Goal: Task Accomplishment & Management: Manage account settings

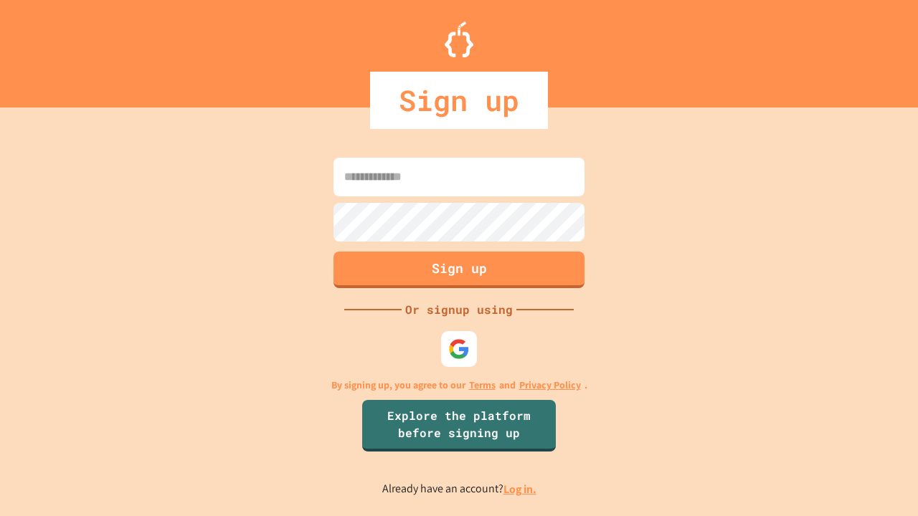
click at [521, 489] on link "Log in." at bounding box center [520, 489] width 33 height 15
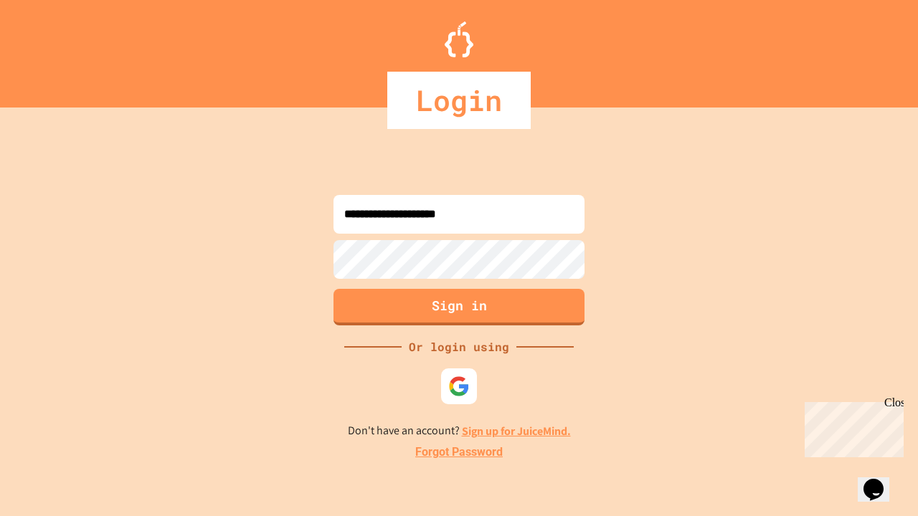
type input "**********"
